Goal: Find specific page/section

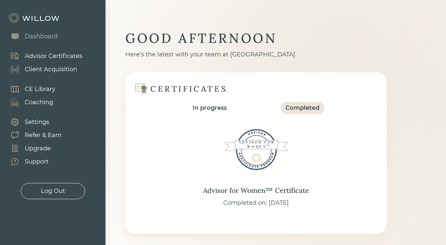
click at [44, 86] on div "CE Library" at bounding box center [40, 89] width 31 height 9
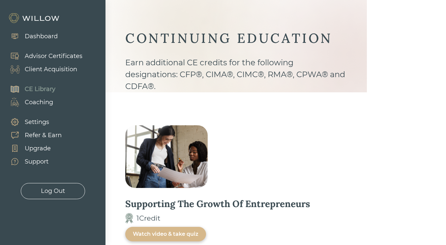
scroll to position [16, 0]
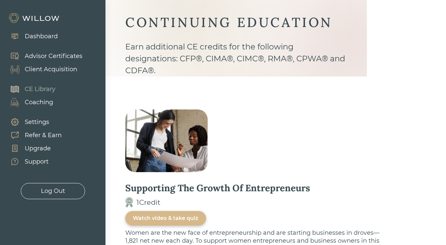
click at [39, 67] on div "Client Acquisition" at bounding box center [51, 69] width 52 height 9
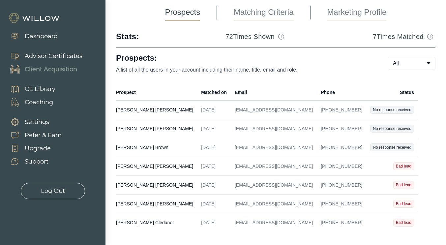
scroll to position [9, 0]
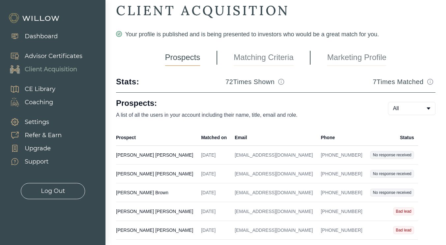
click at [276, 63] on link "Matching Criteria" at bounding box center [264, 57] width 60 height 16
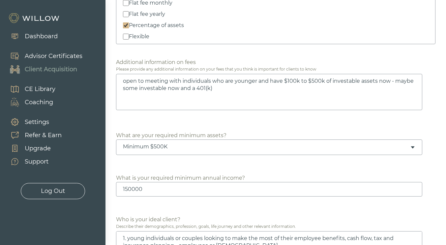
scroll to position [243, 0]
click at [240, 144] on div "Minimum $500K" at bounding box center [266, 146] width 287 height 7
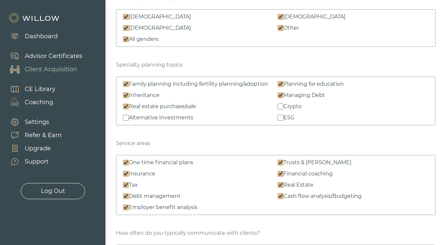
scroll to position [989, 0]
